Goal: Task Accomplishment & Management: Manage account settings

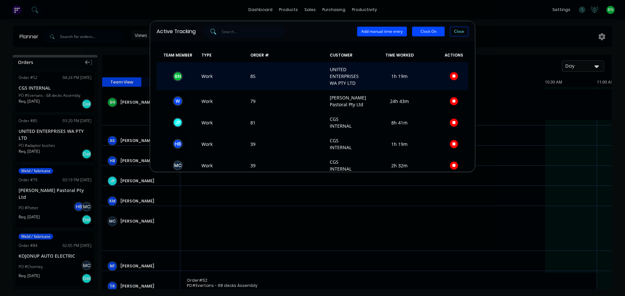
scroll to position [0, 821]
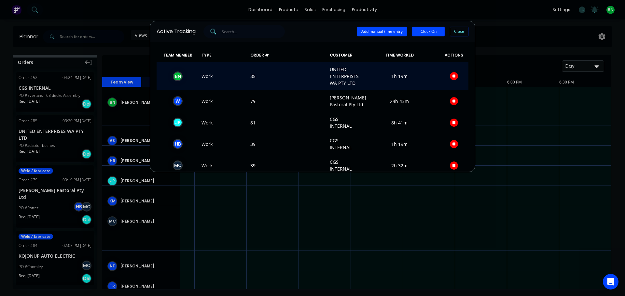
click at [452, 77] on icon "button" at bounding box center [453, 76] width 3 height 3
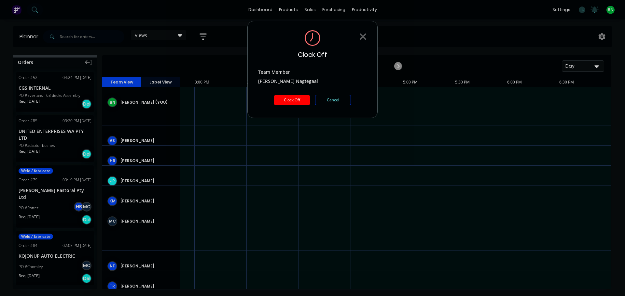
click at [293, 100] on button "Clock Off" at bounding box center [292, 100] width 36 height 10
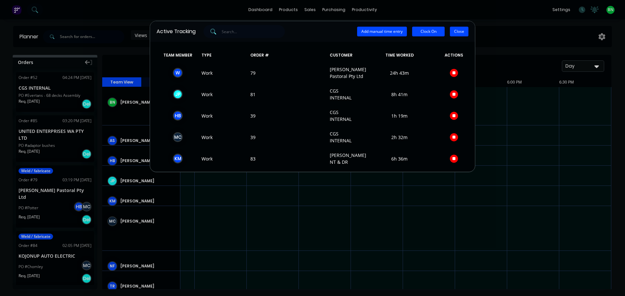
click at [454, 33] on button "Close" at bounding box center [459, 32] width 19 height 10
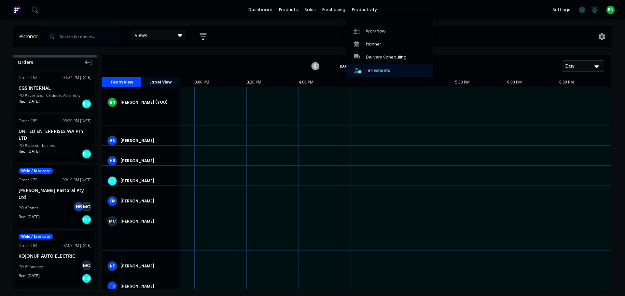
click at [365, 75] on link "Timesheets" at bounding box center [389, 70] width 86 height 13
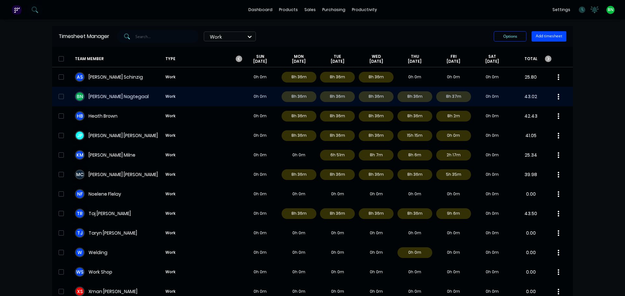
click at [187, 98] on div "B N [PERSON_NAME] Work 0h 0m 8h 36m 8h 36m 8h 36m 8h 36m 8h 37m 0h 0m 43.02" at bounding box center [312, 97] width 520 height 20
click at [149, 95] on div "B N [PERSON_NAME] Work 0h 0m 8h 36m 8h 36m 8h 36m 8h 36m 8h 37m 0h 0m 43.02" at bounding box center [312, 97] width 520 height 20
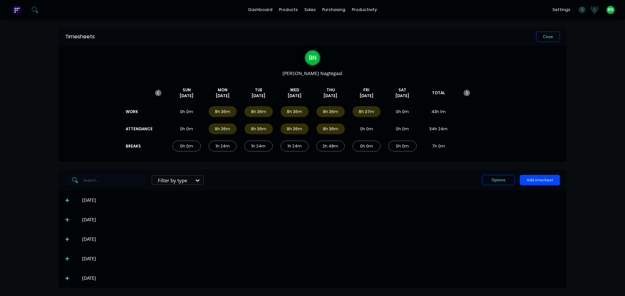
click at [65, 278] on icon at bounding box center [67, 278] width 4 height 5
click at [581, 10] on icon at bounding box center [582, 9] width 2 height 3
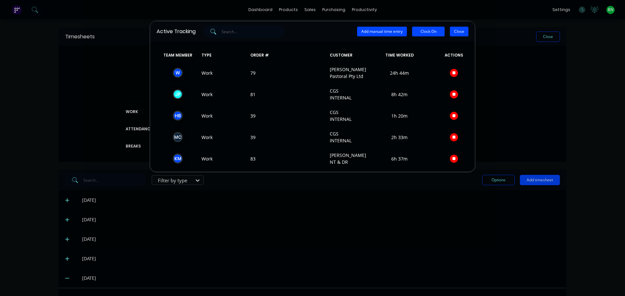
click at [456, 34] on button "Close" at bounding box center [459, 32] width 19 height 10
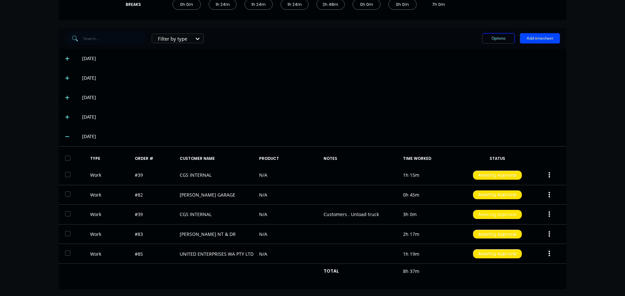
scroll to position [143, 0]
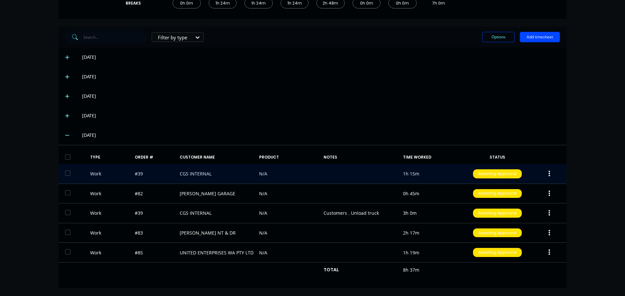
click at [545, 174] on button "button" at bounding box center [548, 174] width 15 height 12
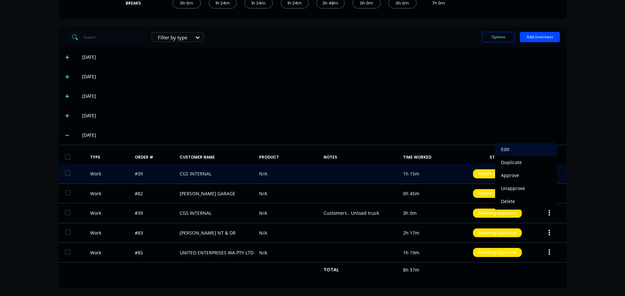
click at [504, 152] on div "Edit" at bounding box center [526, 149] width 50 height 9
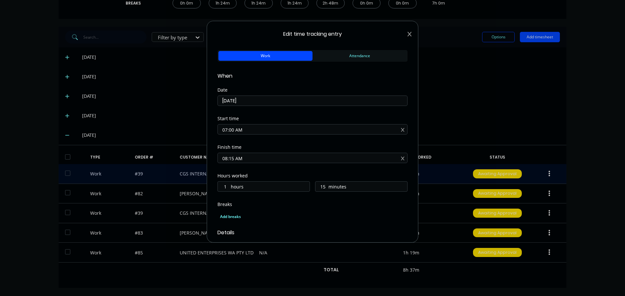
click at [407, 35] on icon at bounding box center [409, 34] width 4 height 5
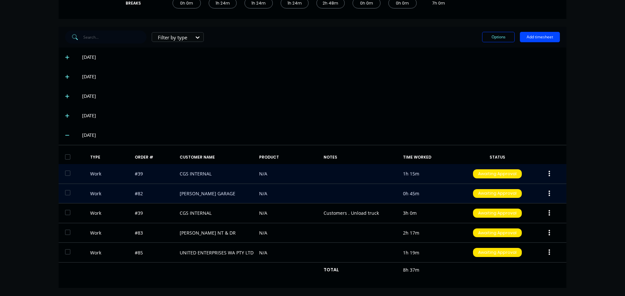
click at [548, 193] on icon "button" at bounding box center [549, 193] width 2 height 7
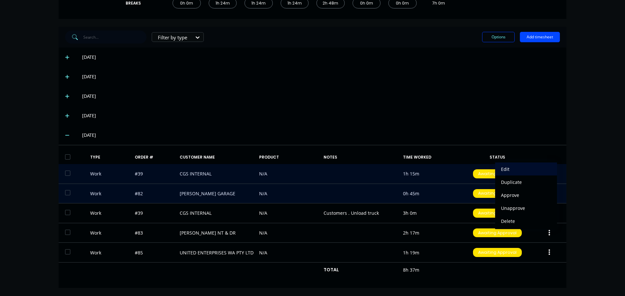
click at [517, 167] on div "Edit" at bounding box center [526, 169] width 50 height 9
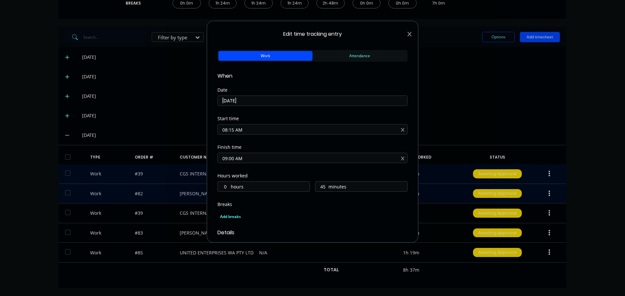
click at [407, 33] on icon at bounding box center [409, 34] width 4 height 5
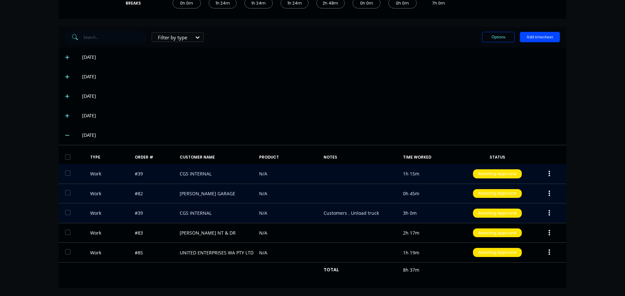
click at [548, 214] on icon "button" at bounding box center [549, 213] width 2 height 6
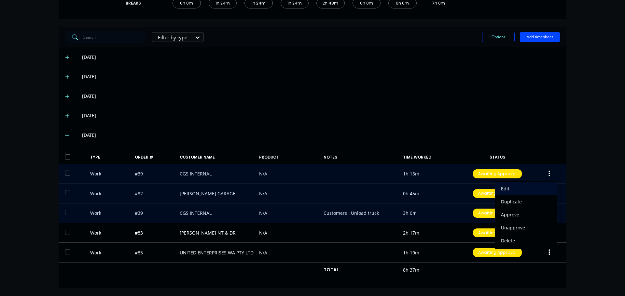
click at [513, 191] on div "Edit" at bounding box center [526, 188] width 50 height 9
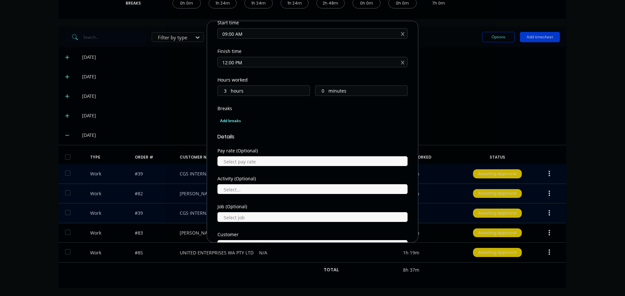
scroll to position [98, 0]
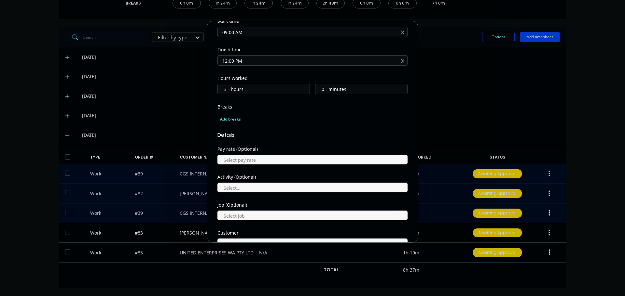
click at [224, 118] on div "Add breaks" at bounding box center [312, 119] width 185 height 8
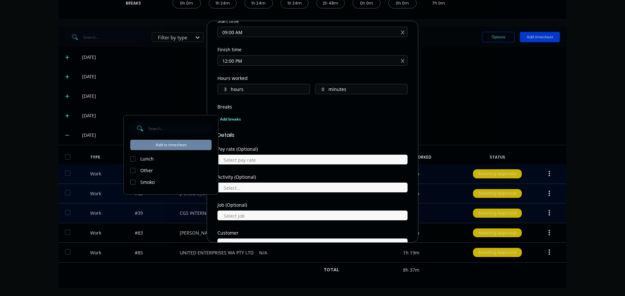
click at [134, 183] on div at bounding box center [132, 182] width 13 height 13
click at [165, 146] on button "Add to timesheet" at bounding box center [170, 145] width 81 height 10
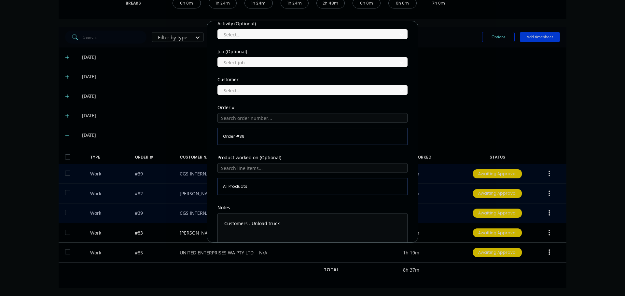
scroll to position [296, 0]
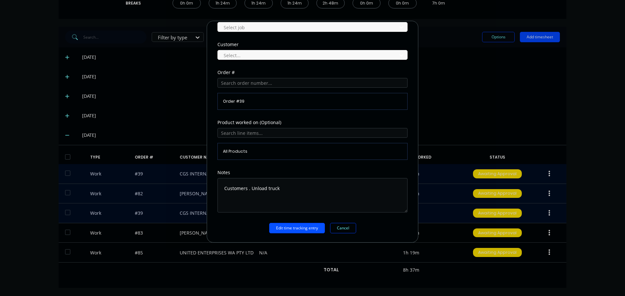
click at [286, 226] on button "Edit time tracking entry" at bounding box center [297, 228] width 56 height 10
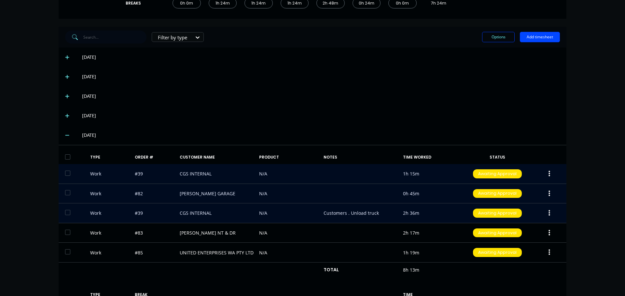
scroll to position [176, 0]
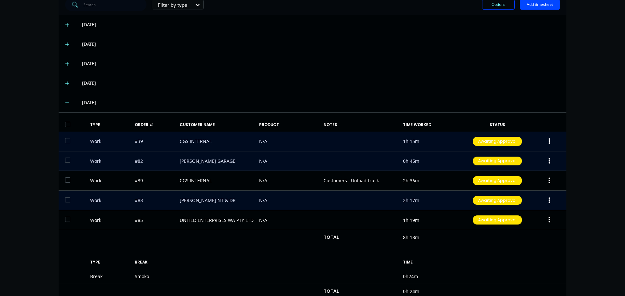
click at [548, 200] on icon "button" at bounding box center [549, 200] width 2 height 6
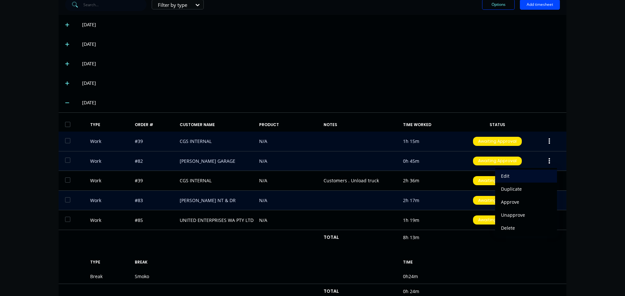
click at [501, 178] on div "Edit" at bounding box center [526, 175] width 50 height 9
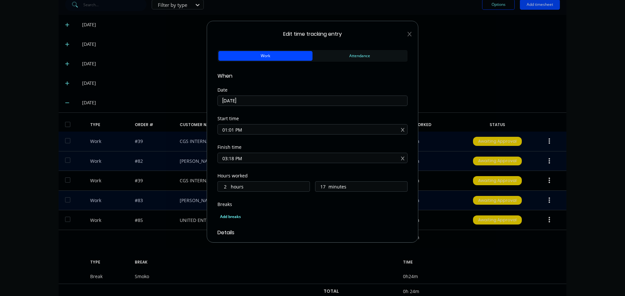
click at [278, 128] on input "01:01 PM" at bounding box center [312, 130] width 189 height 10
click at [231, 130] on input "01:01 PM" at bounding box center [312, 130] width 189 height 10
type input "01:00 PM"
type input "18"
click at [308, 143] on div "Start time 01:00 PM" at bounding box center [312, 130] width 190 height 29
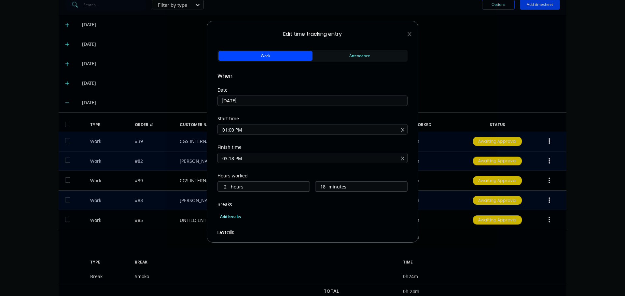
click at [233, 158] on input "03:18 PM" at bounding box center [312, 158] width 189 height 10
type input "03:15 PM"
type input "15"
click at [291, 140] on div "Start time 01:00 PM" at bounding box center [312, 130] width 190 height 29
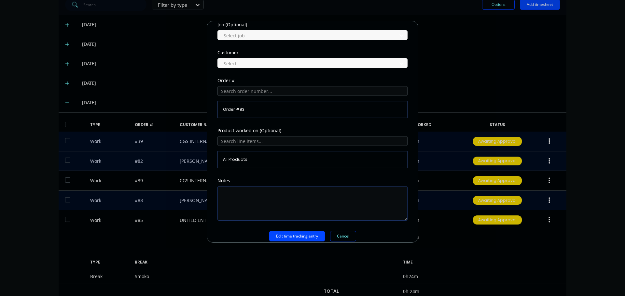
scroll to position [286, 0]
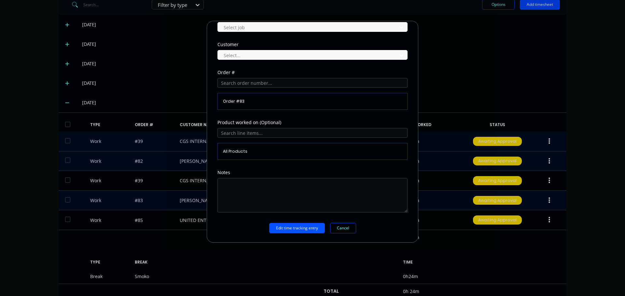
click at [287, 228] on button "Edit time tracking entry" at bounding box center [297, 228] width 56 height 10
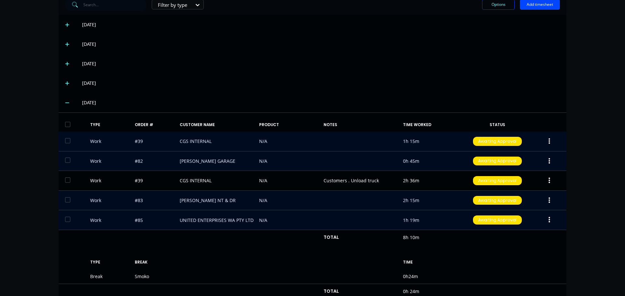
click at [548, 218] on icon "button" at bounding box center [549, 220] width 2 height 6
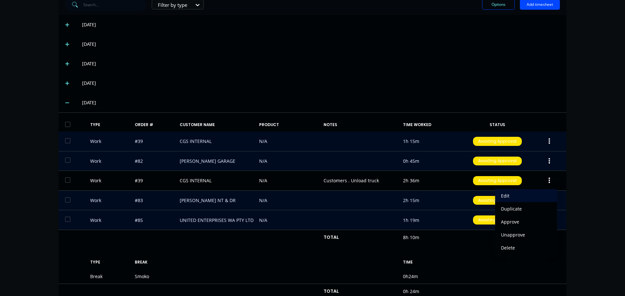
click at [514, 199] on div "Edit" at bounding box center [526, 195] width 50 height 9
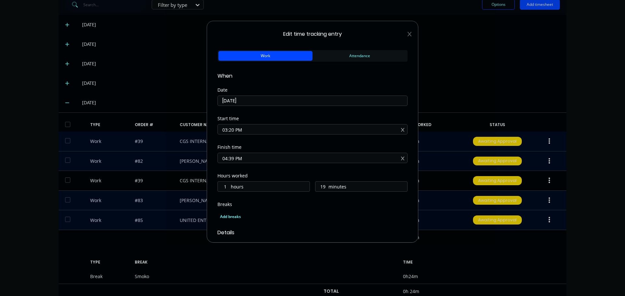
drag, startPoint x: 232, startPoint y: 131, endPoint x: 237, endPoint y: 128, distance: 5.6
click at [232, 131] on input "03:20 PM" at bounding box center [312, 130] width 189 height 10
type input "03:15 PM"
type input "24"
click at [283, 112] on div "Date [DATE]" at bounding box center [312, 102] width 190 height 29
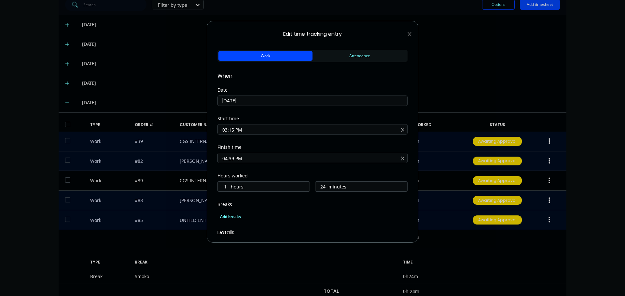
click at [233, 157] on input "04:39 PM" at bounding box center [312, 158] width 189 height 10
type input "04:30 PM"
type input "15"
click at [354, 208] on div "Breaks Add breaks" at bounding box center [312, 212] width 190 height 21
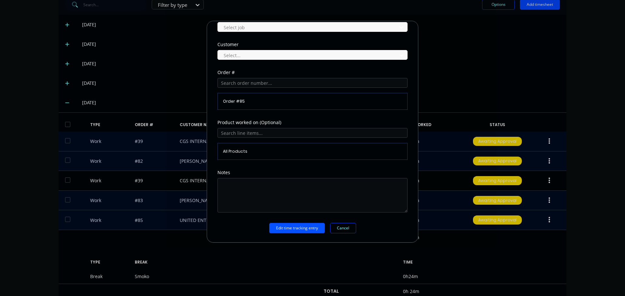
click at [300, 231] on button "Edit time tracking entry" at bounding box center [297, 228] width 56 height 10
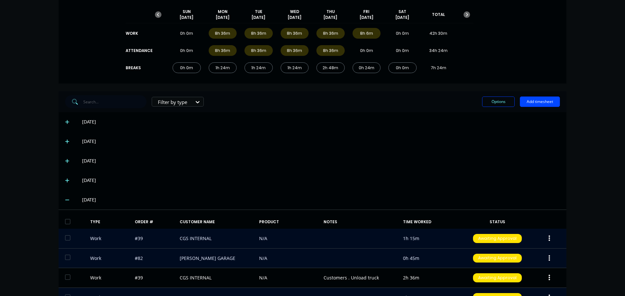
scroll to position [176, 0]
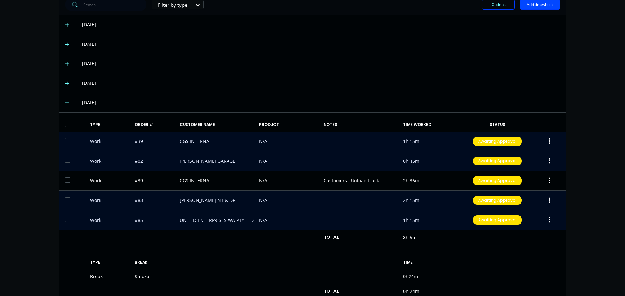
click at [518, 68] on div "[DATE]" at bounding box center [312, 64] width 507 height 20
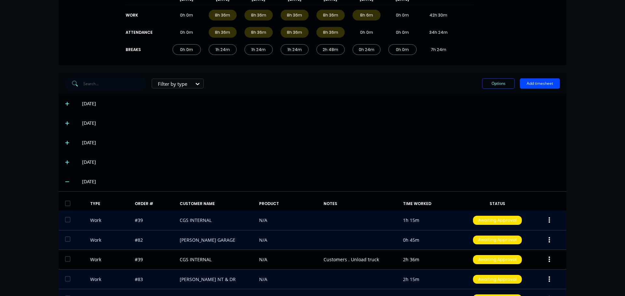
scroll to position [0, 0]
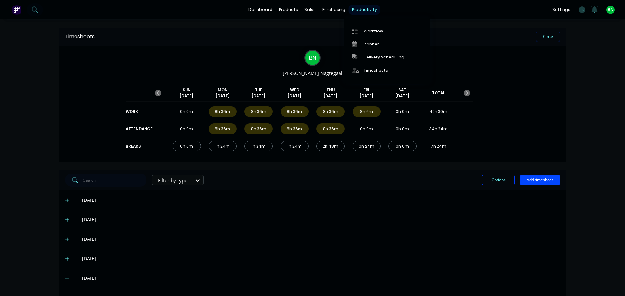
click at [363, 9] on div "productivity" at bounding box center [364, 10] width 32 height 10
click at [372, 29] on div "Workflow" at bounding box center [373, 31] width 20 height 6
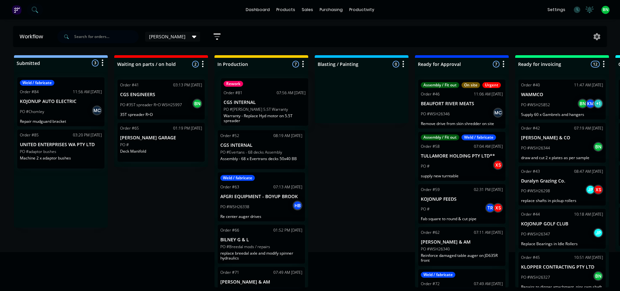
drag, startPoint x: 60, startPoint y: 99, endPoint x: 266, endPoint y: 100, distance: 205.9
click at [266, 100] on div "Submitted 3 Status colour #273444 hex #273444 Save Cancel Summaries Total order…" at bounding box center [443, 171] width 896 height 233
click at [164, 147] on div "PO #" at bounding box center [161, 145] width 82 height 6
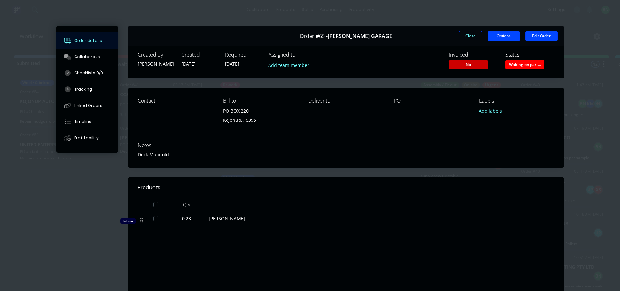
click at [503, 35] on button "Options" at bounding box center [503, 36] width 33 height 10
click at [463, 35] on button "Close" at bounding box center [470, 36] width 24 height 10
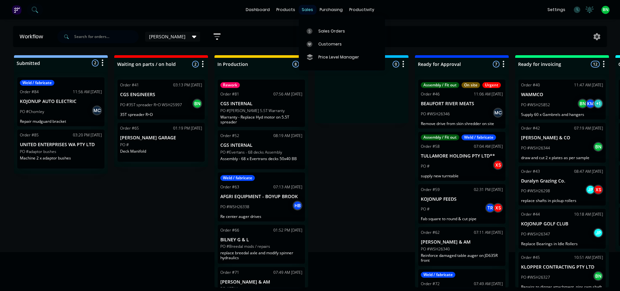
click at [305, 8] on div "sales" at bounding box center [307, 10] width 18 height 10
click at [319, 35] on link "Sales Orders" at bounding box center [342, 30] width 86 height 13
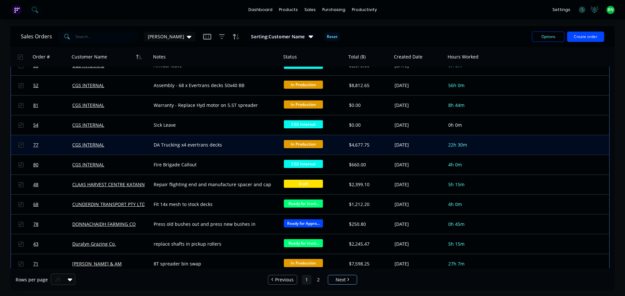
scroll to position [228, 0]
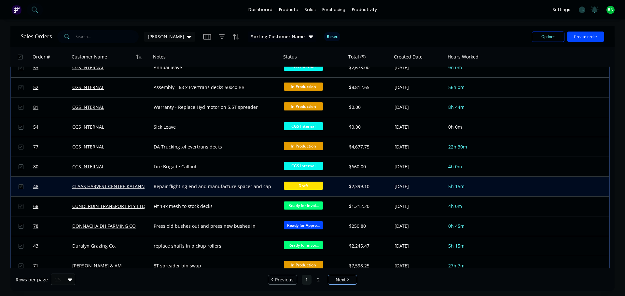
click at [290, 186] on span "Draft" at bounding box center [303, 186] width 39 height 8
click at [257, 186] on div "Repair flighting end and manufacture spacer and cap" at bounding box center [213, 186] width 119 height 7
click at [112, 192] on div "CLAAS HARVEST CENTRE KATANNING" at bounding box center [110, 187] width 81 height 20
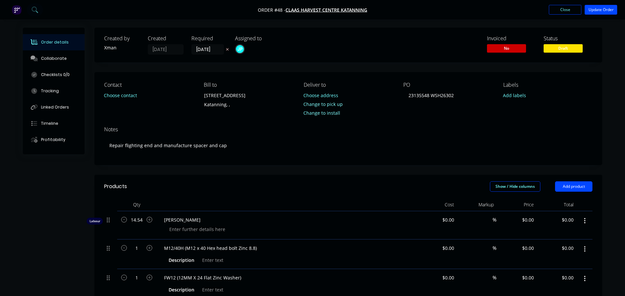
type input "$64.75"
type input "131.66"
type input "$150.00"
type input "$2,181.00"
type input "$0.324"
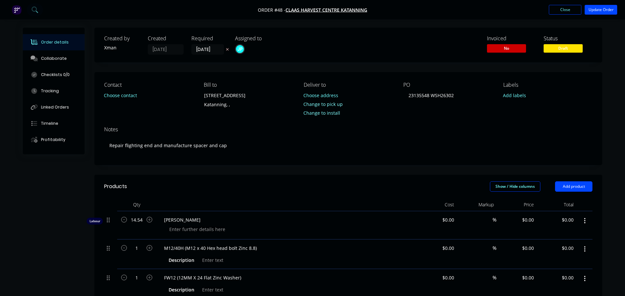
type input "-100"
type input "$0.46"
type input "-100"
type input "$0.40"
type input "-100"
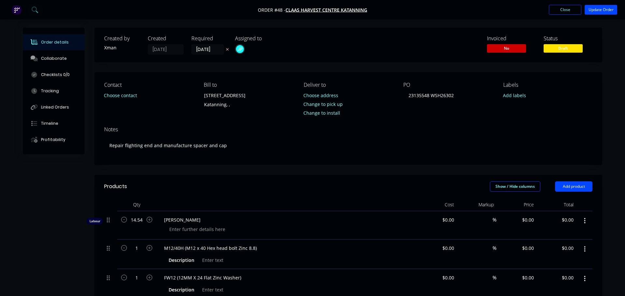
type input "$60.00"
type input "-100"
click at [593, 12] on button "Update Order" at bounding box center [595, 10] width 33 height 10
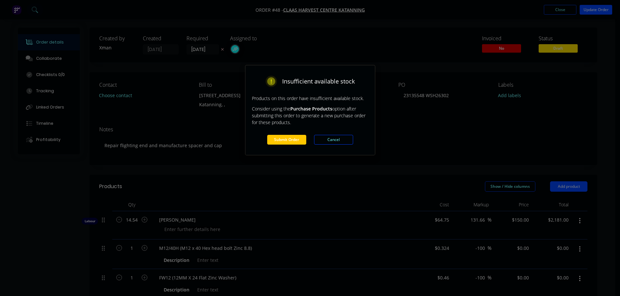
click at [285, 141] on button "Submit Order" at bounding box center [286, 140] width 39 height 10
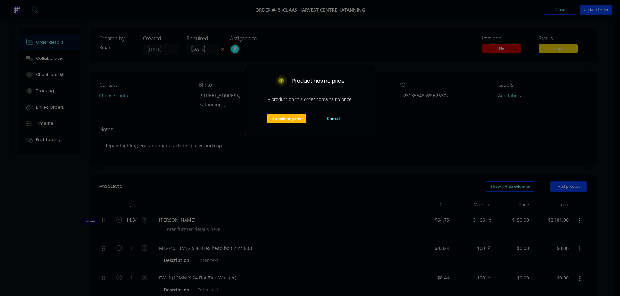
click at [289, 117] on button "Submit anyway" at bounding box center [286, 119] width 39 height 10
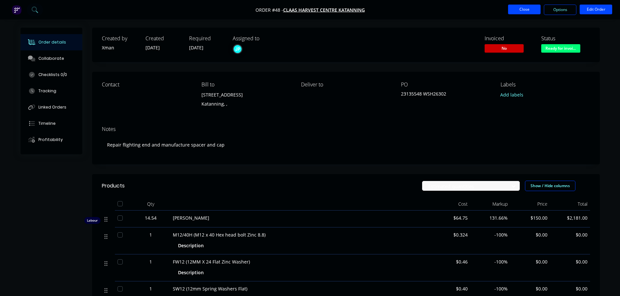
click at [511, 6] on button "Close" at bounding box center [524, 10] width 33 height 10
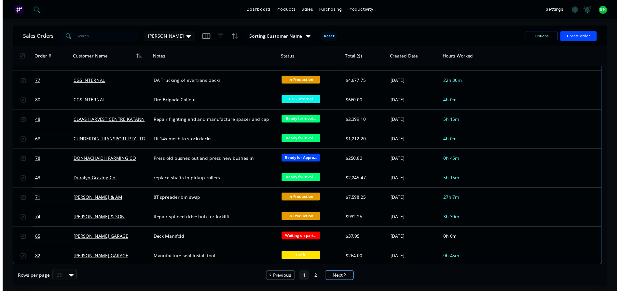
scroll to position [294, 0]
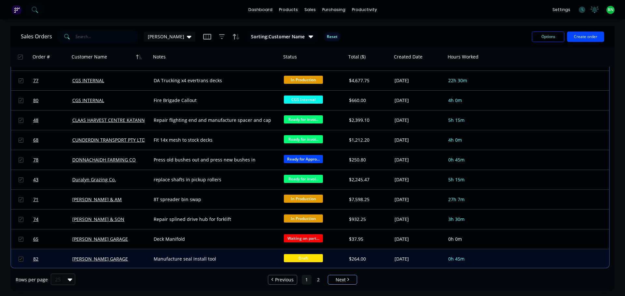
click at [250, 261] on div "Manufacture seal install tool" at bounding box center [213, 259] width 119 height 7
click at [121, 261] on div "[PERSON_NAME] GARAGE" at bounding box center [108, 259] width 72 height 7
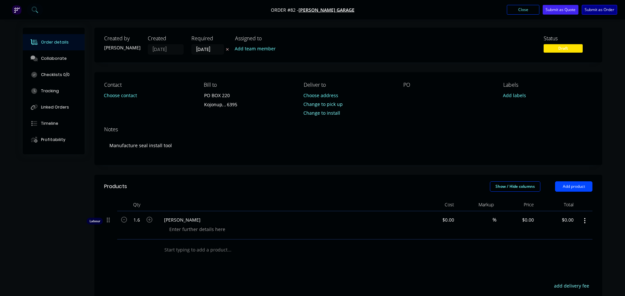
type input "$64.57"
type input "132.31"
type input "$150.00"
type input "$240.00"
click at [603, 10] on button "Submit as Order" at bounding box center [593, 10] width 35 height 10
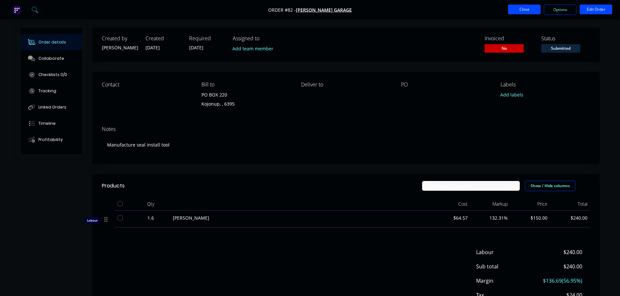
click at [518, 9] on button "Close" at bounding box center [524, 10] width 33 height 10
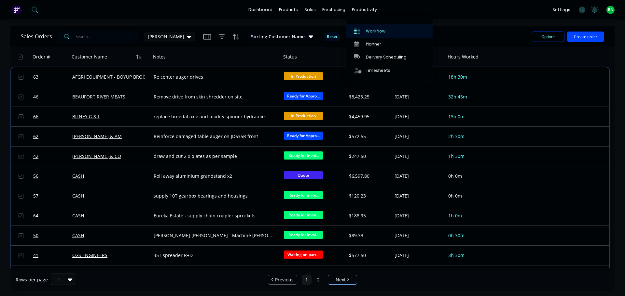
click at [371, 29] on div "Workflow" at bounding box center [376, 31] width 20 height 6
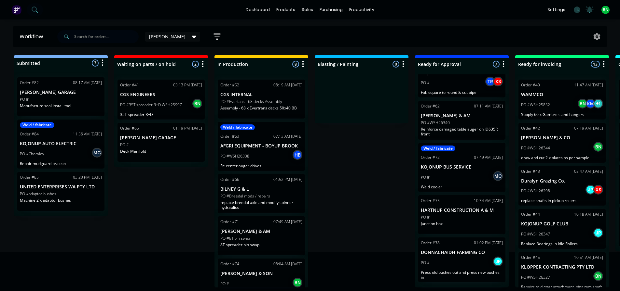
scroll to position [1, 0]
click at [333, 199] on div "Submitted 3 Status colour #273444 hex #273444 Save Cancel Summaries Total order…" at bounding box center [443, 171] width 896 height 233
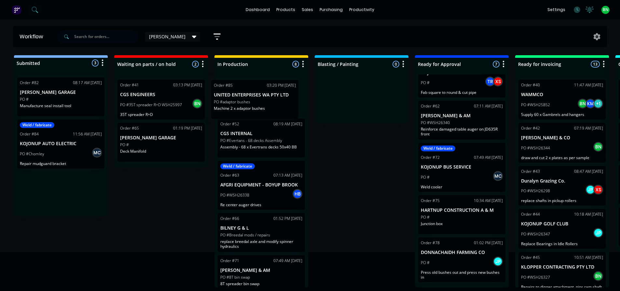
drag, startPoint x: 81, startPoint y: 193, endPoint x: 283, endPoint y: 101, distance: 222.8
click at [283, 101] on div "Submitted 3 Status colour #273444 hex #273444 Save Cancel Summaries Total order…" at bounding box center [443, 171] width 896 height 233
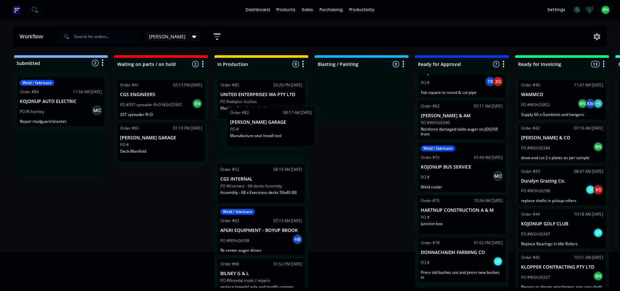
drag, startPoint x: 80, startPoint y: 101, endPoint x: 294, endPoint y: 133, distance: 215.7
click at [294, 133] on div "Submitted 2 Status colour #273444 hex #273444 Save Cancel Summaries Total order…" at bounding box center [443, 171] width 896 height 233
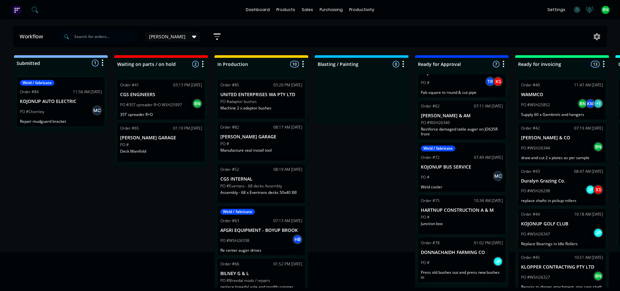
click at [153, 189] on div "Submitted 1 Status colour #273444 hex #273444 Save Cancel Summaries Total order…" at bounding box center [443, 171] width 896 height 233
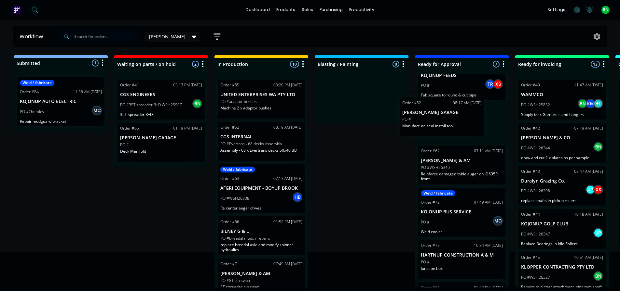
scroll to position [119, 0]
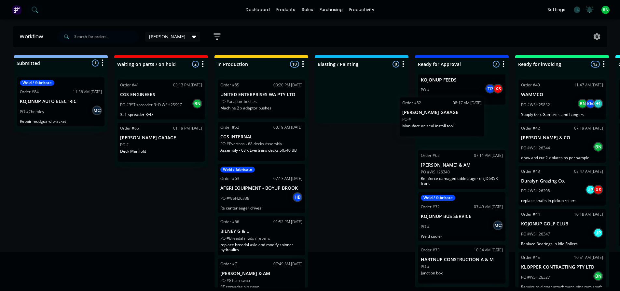
drag, startPoint x: 301, startPoint y: 141, endPoint x: 469, endPoint y: 119, distance: 169.9
click at [469, 119] on div "Submitted 1 Status colour #273444 hex #273444 Save Cancel Summaries Total order…" at bounding box center [443, 171] width 896 height 233
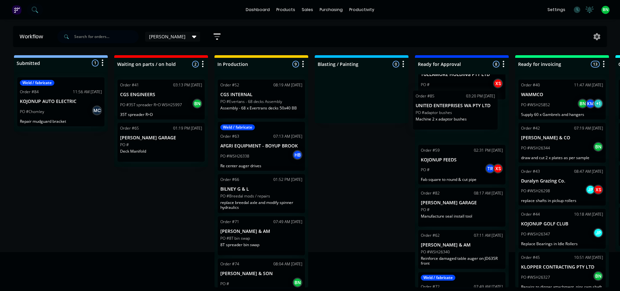
drag, startPoint x: 283, startPoint y: 108, endPoint x: 479, endPoint y: 120, distance: 197.2
click at [479, 120] on div "Submitted 1 Status colour #273444 hex #273444 Save Cancel Summaries Total order…" at bounding box center [443, 171] width 896 height 233
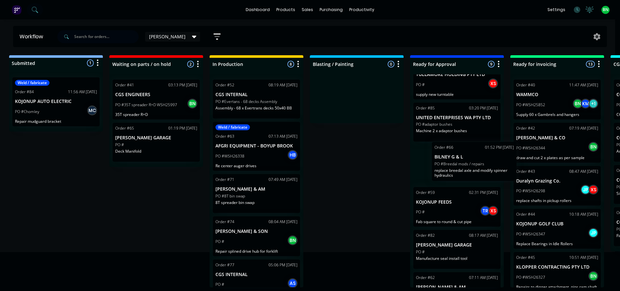
scroll to position [1, 7]
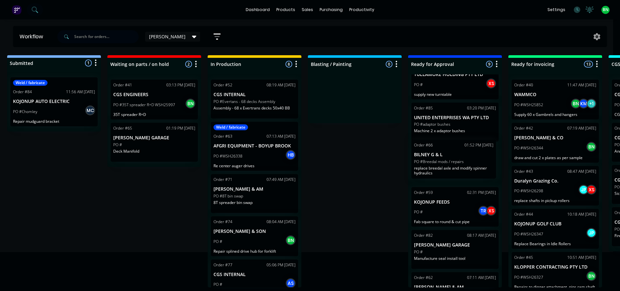
drag, startPoint x: 282, startPoint y: 193, endPoint x: 474, endPoint y: 161, distance: 195.2
click at [474, 161] on div "Submitted 1 Status colour #273444 hex #273444 Save Cancel Summaries Total order…" at bounding box center [436, 171] width 896 height 233
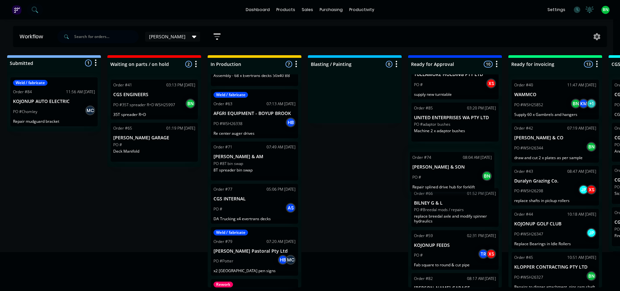
drag, startPoint x: 261, startPoint y: 207, endPoint x: 465, endPoint y: 176, distance: 206.5
click at [465, 176] on div "Submitted 1 Status colour #273444 hex #273444 Save Cancel Summaries Total order…" at bounding box center [436, 171] width 896 height 233
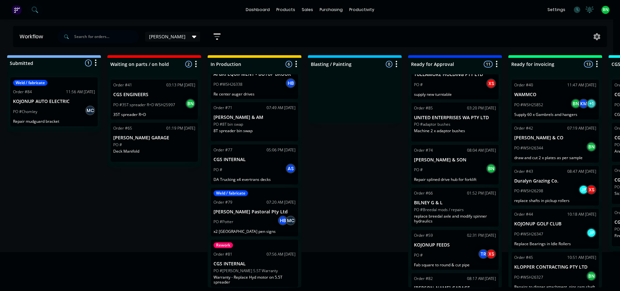
scroll to position [0, 7]
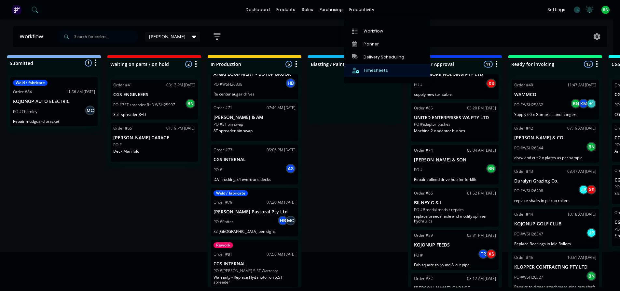
click at [373, 72] on div "Timesheets" at bounding box center [375, 71] width 24 height 6
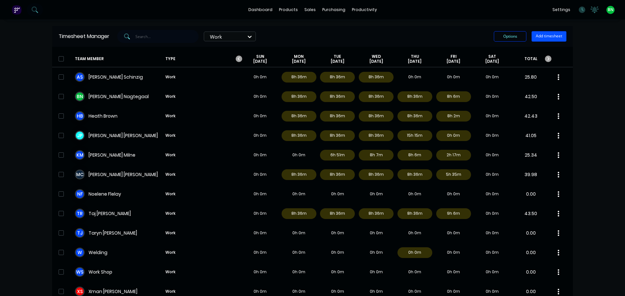
click at [537, 35] on button "Add timesheet" at bounding box center [548, 36] width 35 height 10
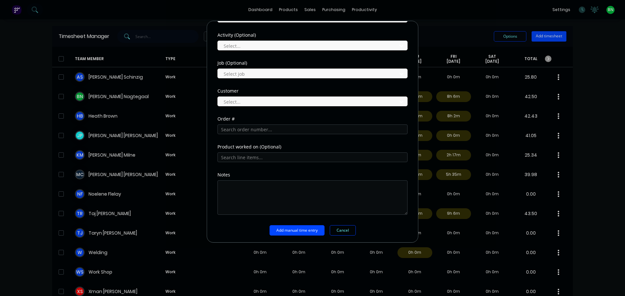
scroll to position [270, 0]
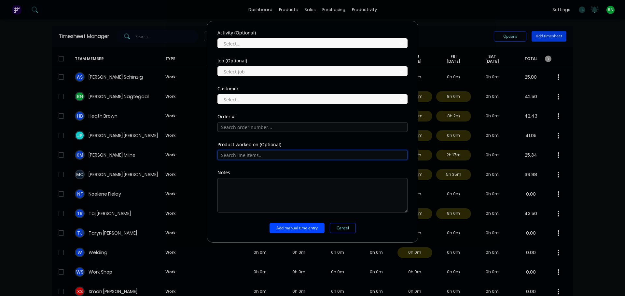
click at [250, 155] on input "text" at bounding box center [312, 155] width 190 height 10
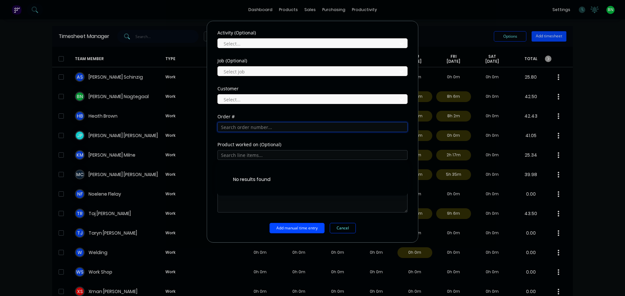
click at [242, 127] on input "text" at bounding box center [312, 127] width 190 height 10
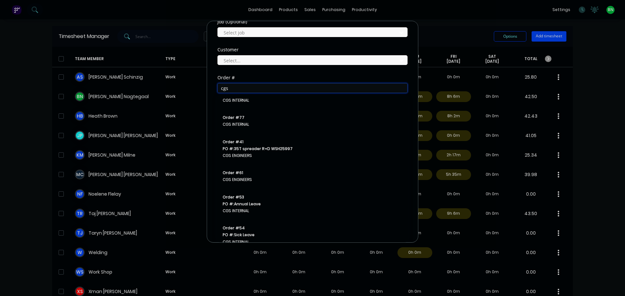
scroll to position [0, 0]
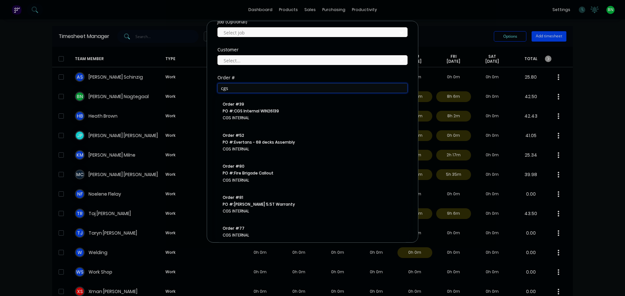
type input "cgs"
click at [494, 24] on div "Add timesheet Work Attendance Team member Select... When Date Start time Finish…" at bounding box center [312, 148] width 625 height 296
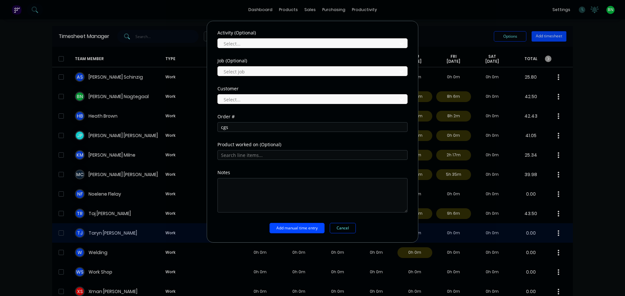
click at [332, 229] on button "Cancel" at bounding box center [343, 228] width 26 height 10
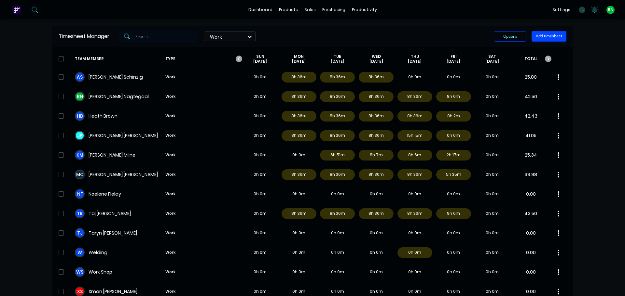
click at [585, 65] on div "dashboard products sales purchasing productivity dashboard products Product Cat…" at bounding box center [312, 148] width 625 height 296
